Goal: Find specific page/section: Find specific page/section

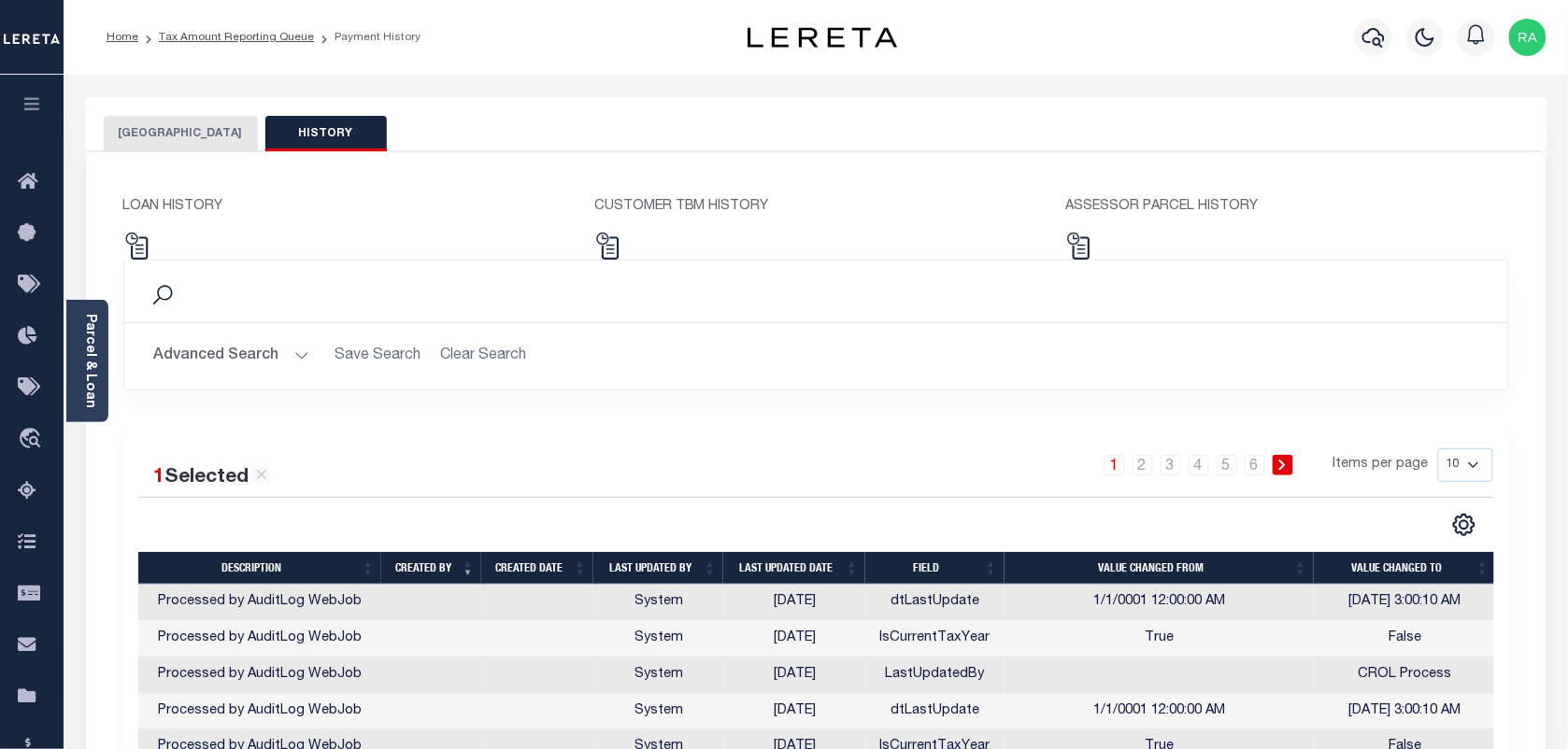
click at [178, 132] on button "[GEOGRAPHIC_DATA]" at bounding box center [181, 133] width 154 height 35
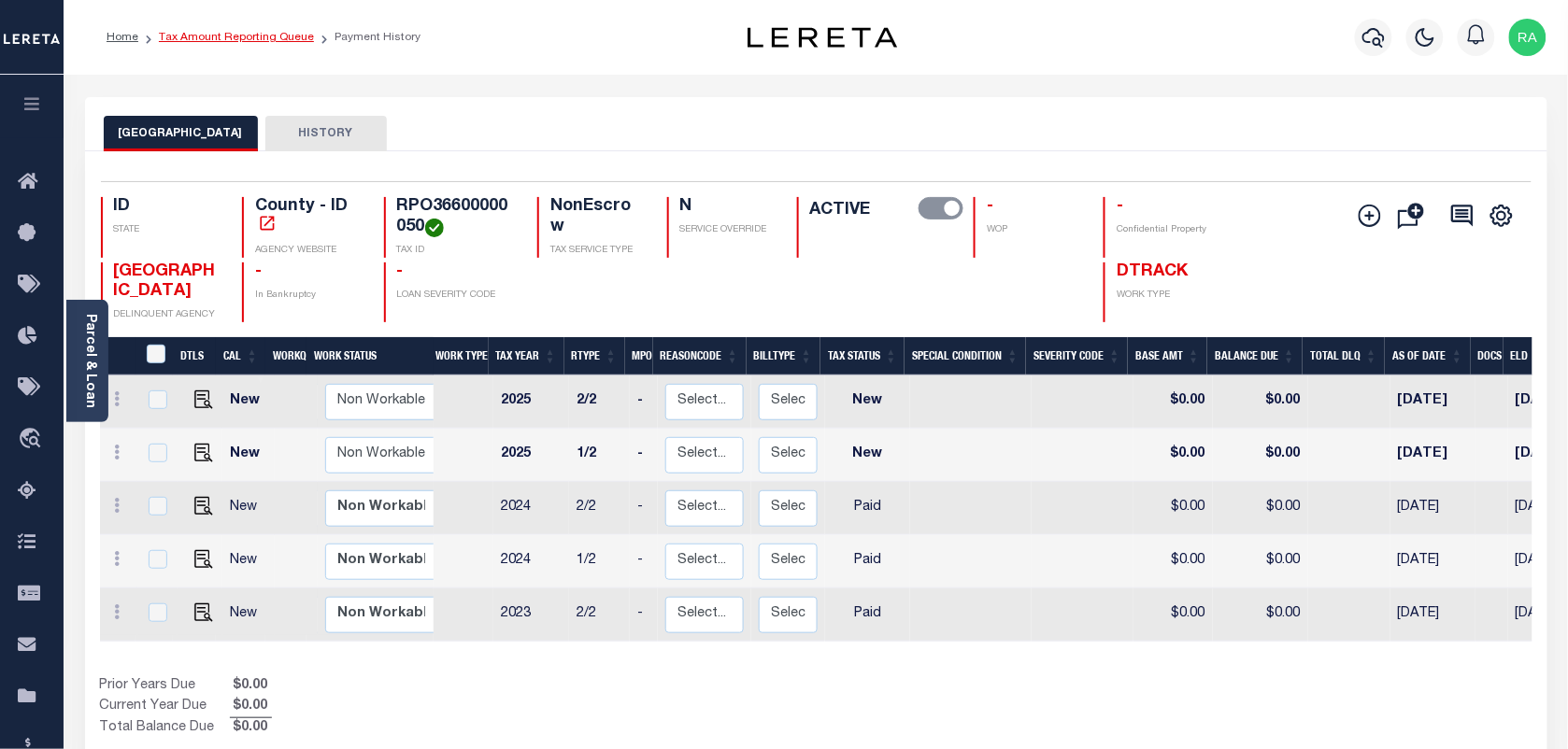
click at [215, 40] on link "Tax Amount Reporting Queue" at bounding box center [237, 38] width 155 height 11
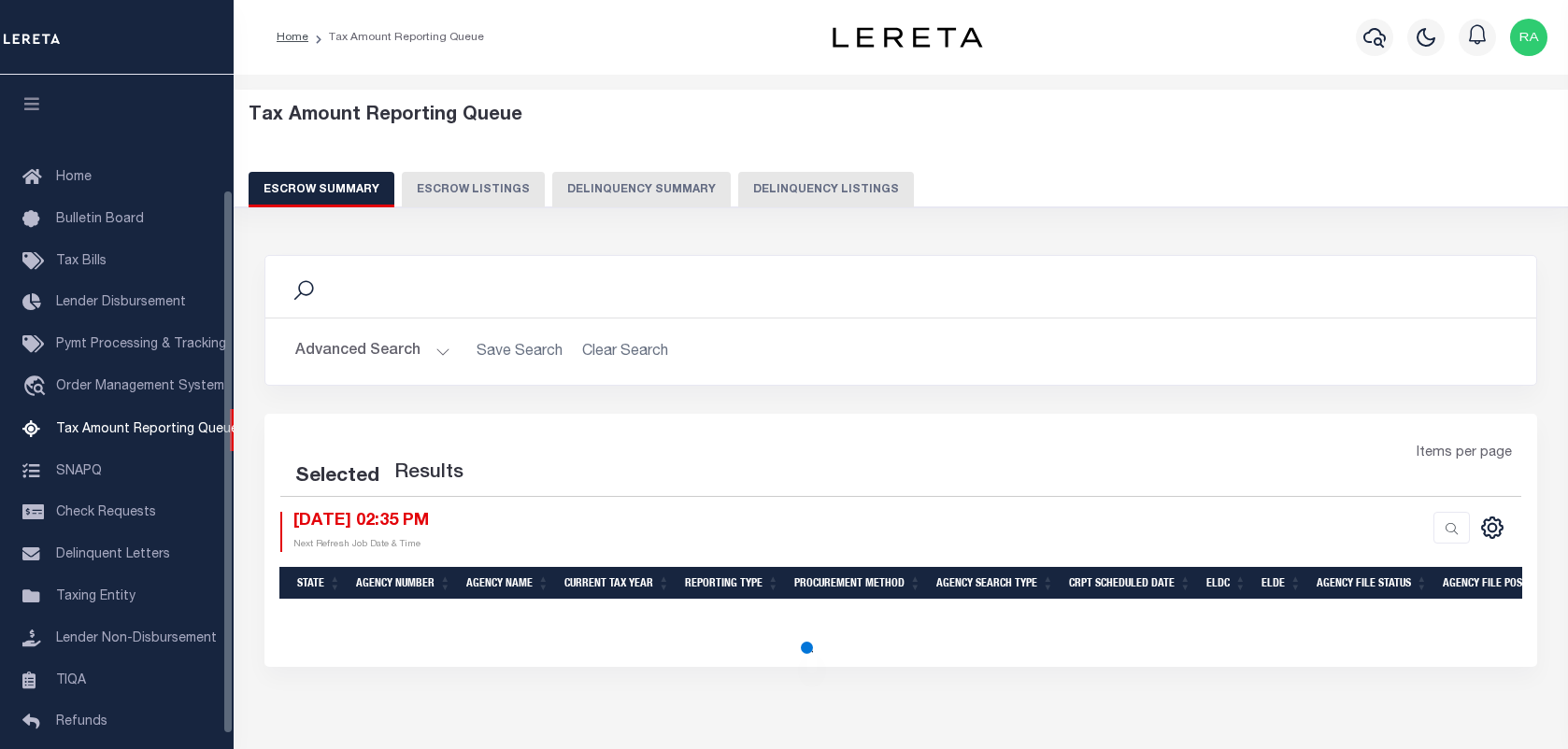
select select "100"
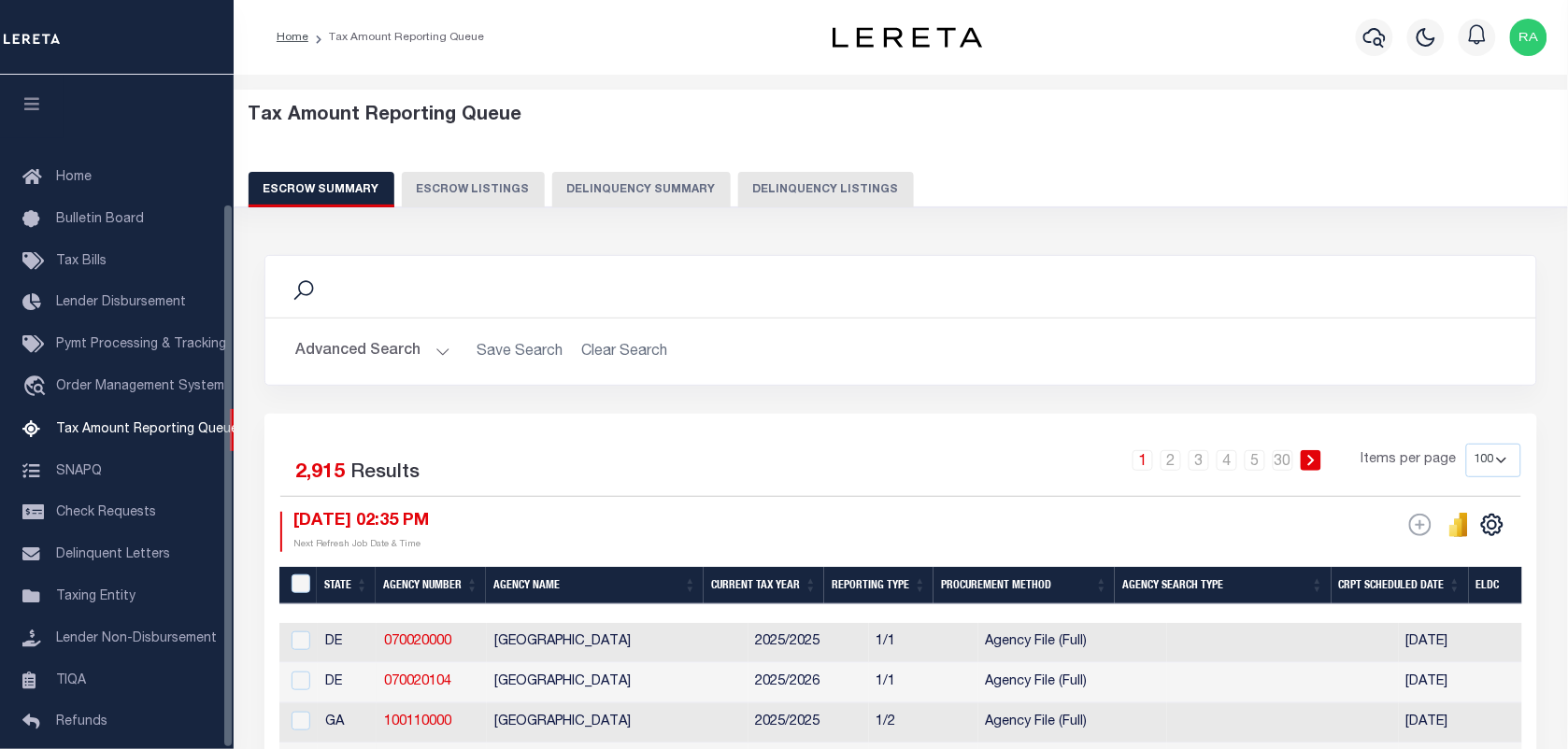
scroll to position [160, 0]
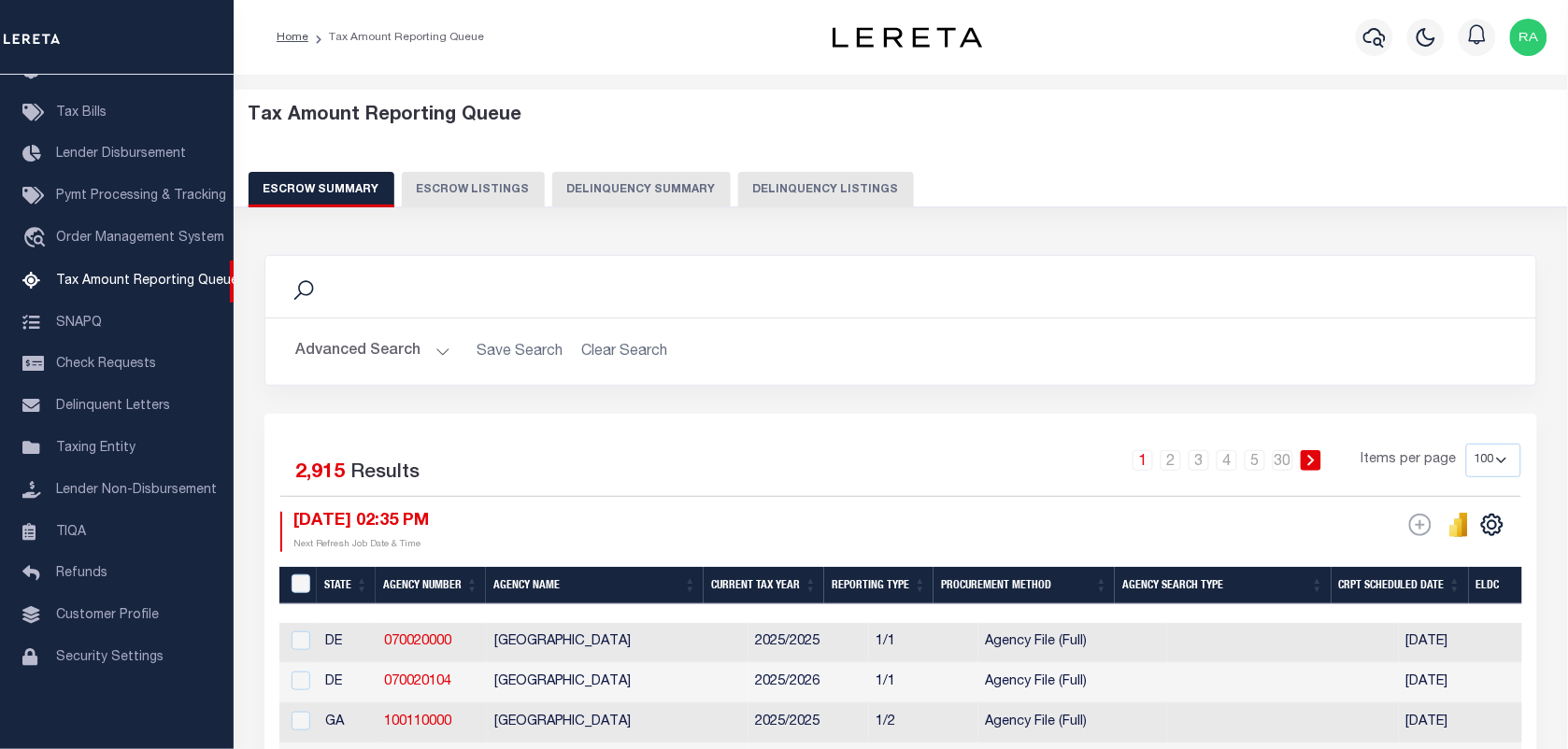
click at [806, 189] on button "Delinquency Listings" at bounding box center [825, 189] width 175 height 35
select select "100"
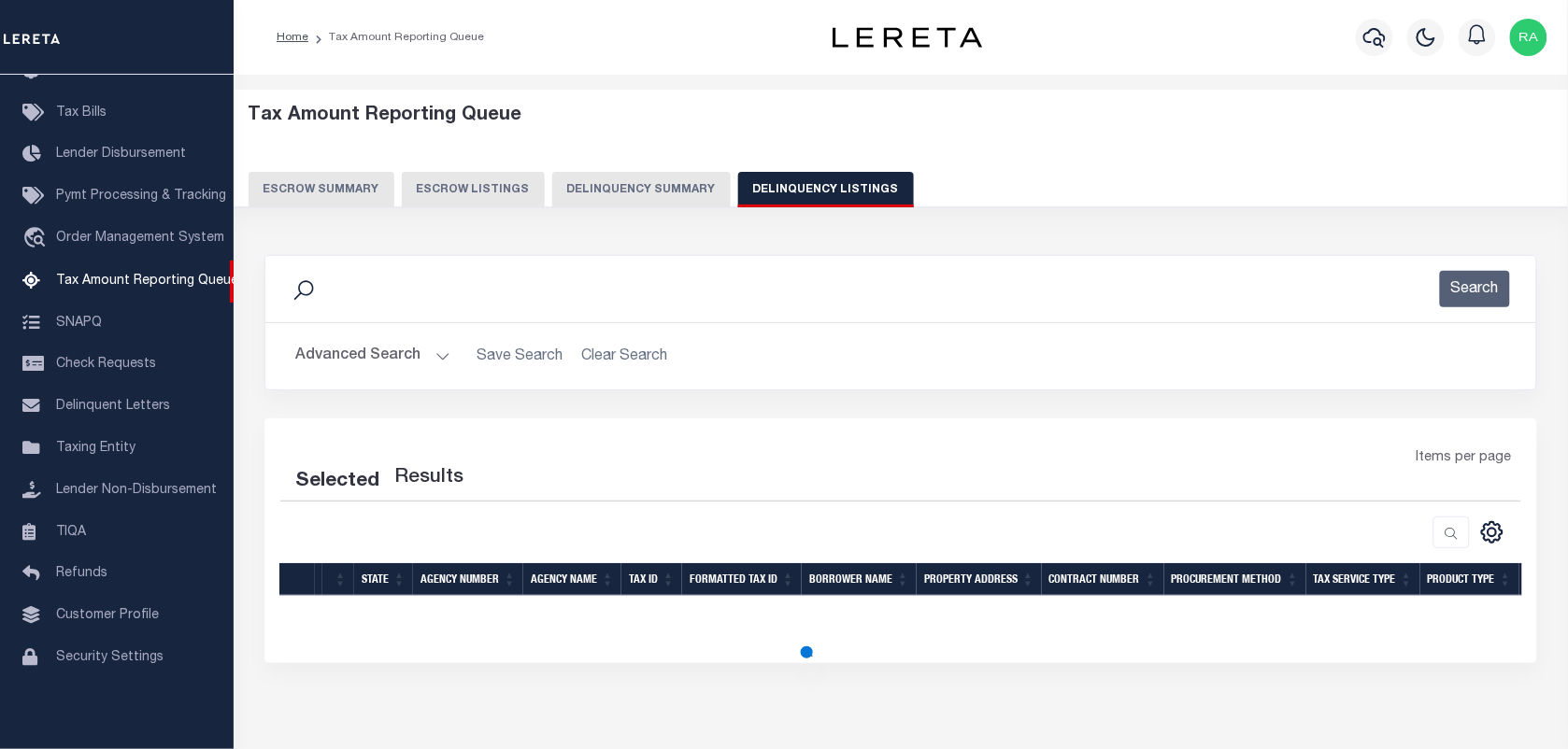
select select "100"
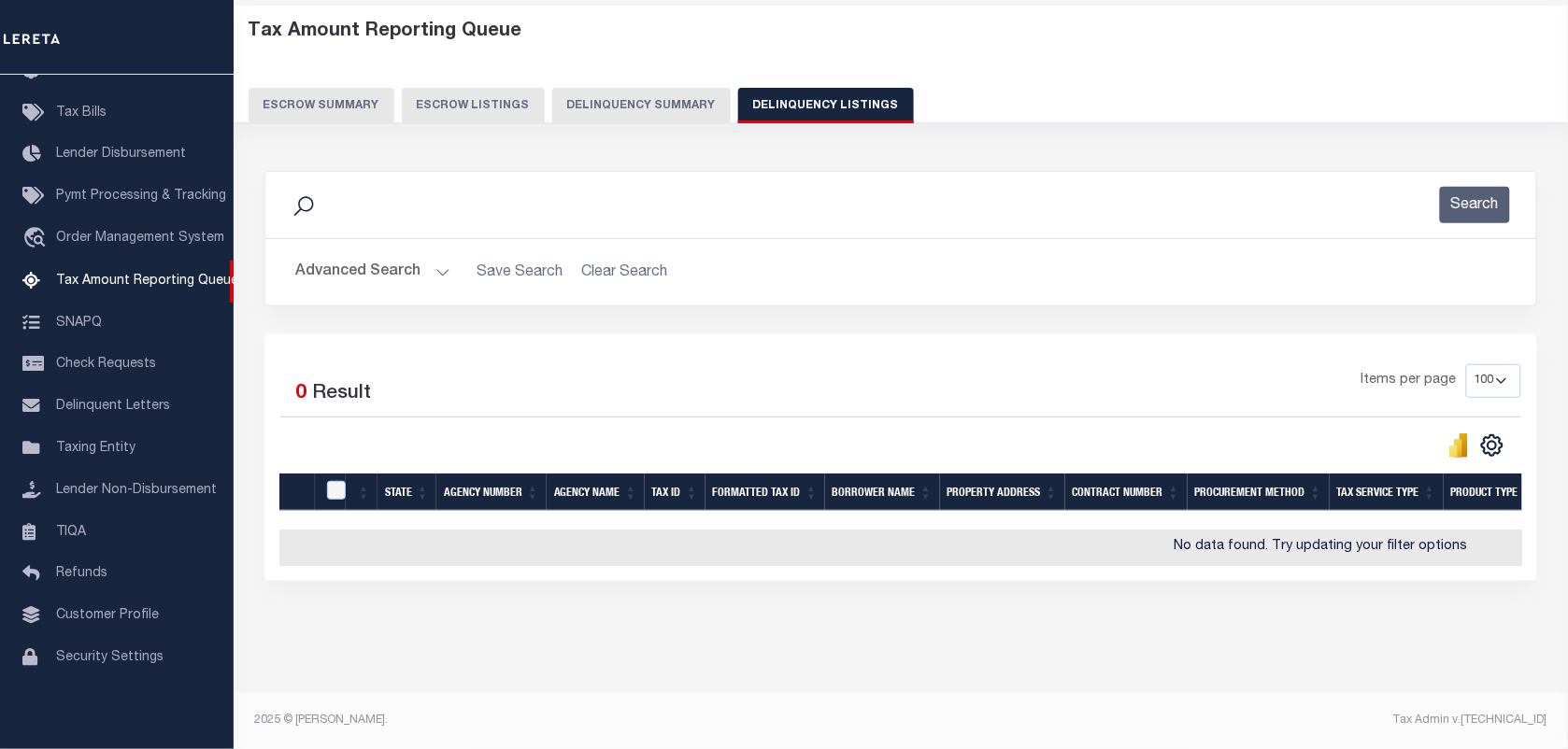
scroll to position [100, 0]
